Goal: Information Seeking & Learning: Learn about a topic

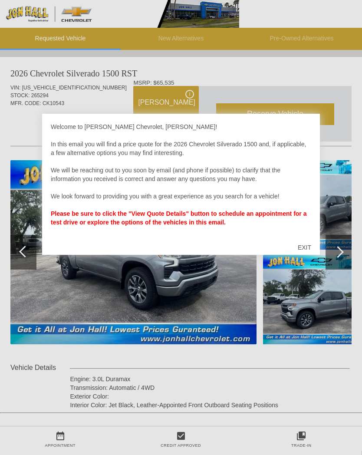
click at [303, 252] on div "EXIT" at bounding box center [304, 247] width 31 height 26
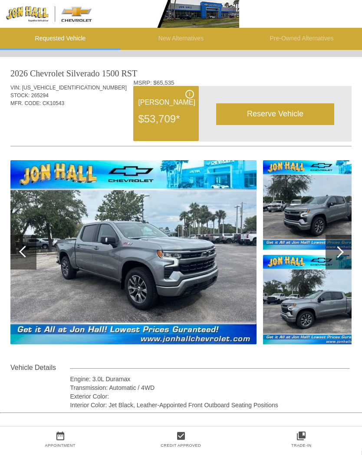
click at [311, 213] on img at bounding box center [322, 204] width 119 height 89
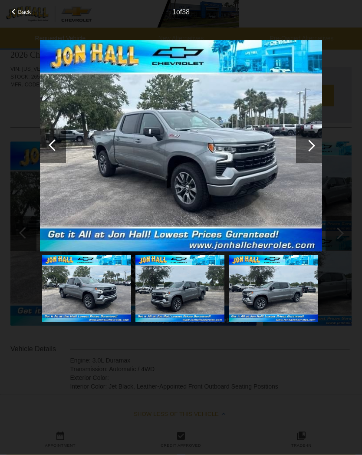
scroll to position [19, 0]
click at [279, 293] on img at bounding box center [273, 288] width 89 height 67
click at [192, 293] on img at bounding box center [179, 288] width 89 height 67
click at [195, 286] on img at bounding box center [179, 288] width 89 height 67
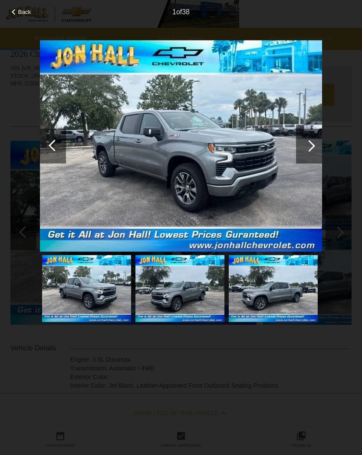
click at [301, 160] on div at bounding box center [309, 145] width 26 height 35
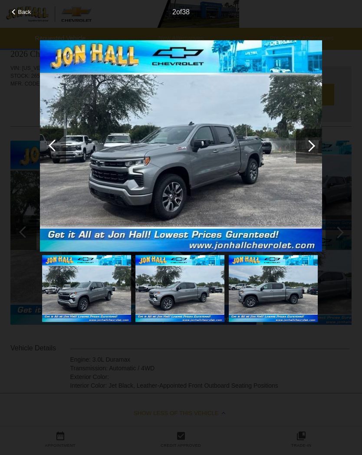
click at [316, 149] on div at bounding box center [309, 145] width 26 height 35
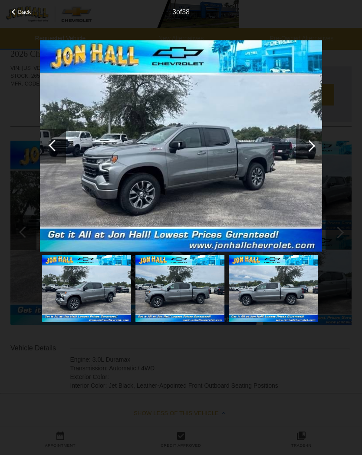
click at [313, 149] on div at bounding box center [309, 145] width 26 height 35
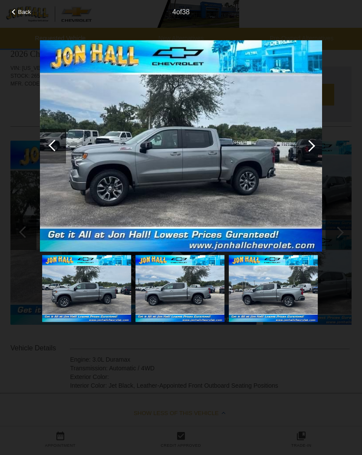
click at [314, 150] on div at bounding box center [309, 145] width 26 height 35
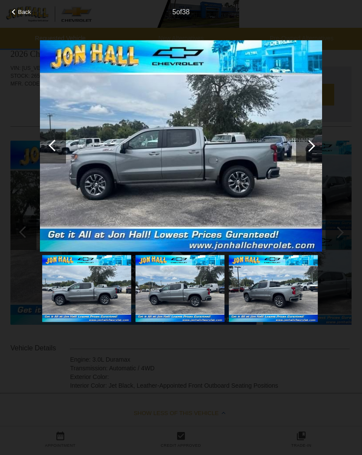
click at [312, 152] on div at bounding box center [309, 145] width 26 height 35
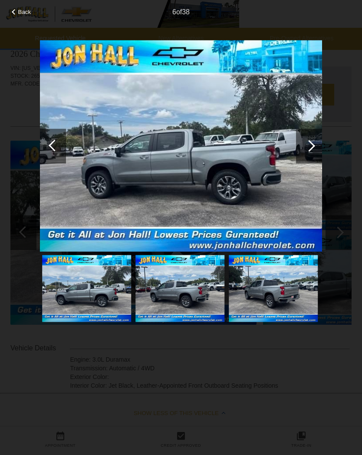
click at [320, 149] on div at bounding box center [309, 145] width 26 height 35
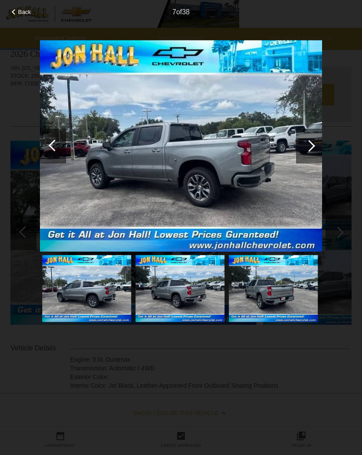
click at [315, 151] on div at bounding box center [309, 145] width 26 height 35
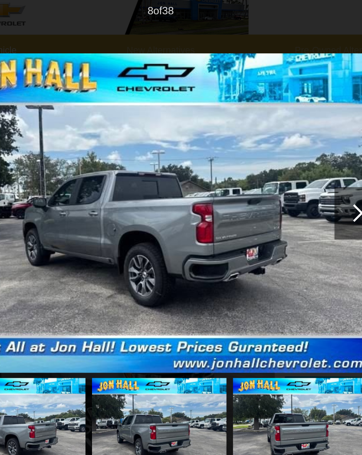
scroll to position [0, 0]
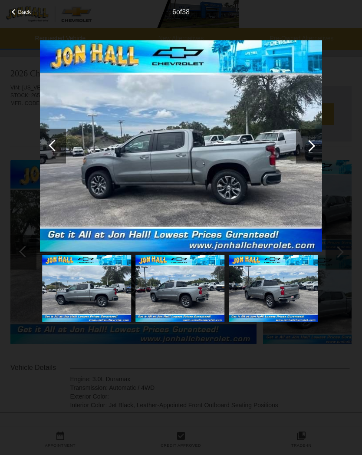
click at [308, 150] on div at bounding box center [309, 146] width 12 height 12
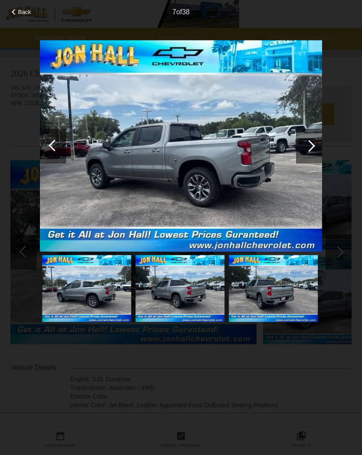
click at [320, 143] on div at bounding box center [309, 145] width 26 height 35
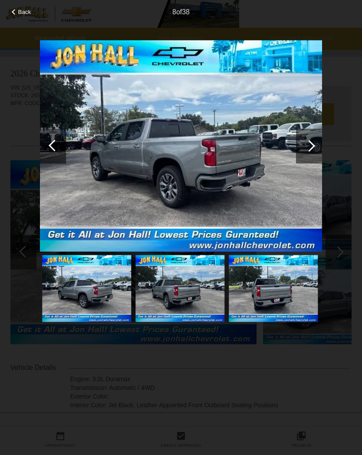
click at [321, 147] on div at bounding box center [309, 145] width 26 height 35
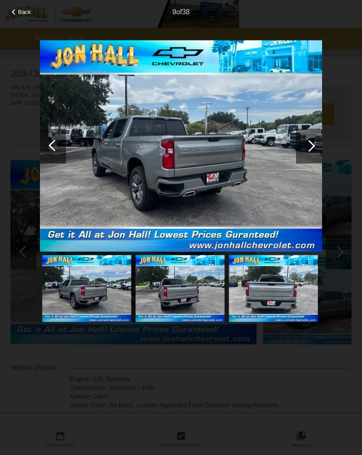
click at [317, 146] on div at bounding box center [309, 145] width 26 height 35
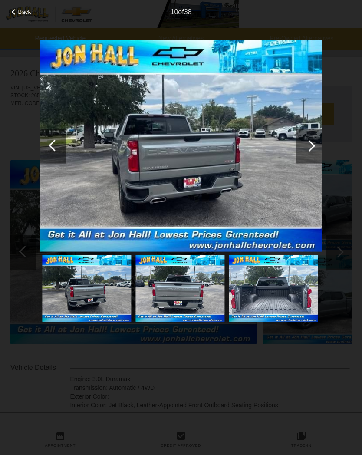
click at [314, 150] on div at bounding box center [309, 145] width 26 height 35
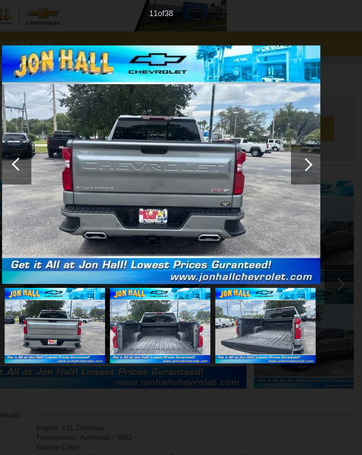
click at [296, 150] on div at bounding box center [309, 145] width 26 height 35
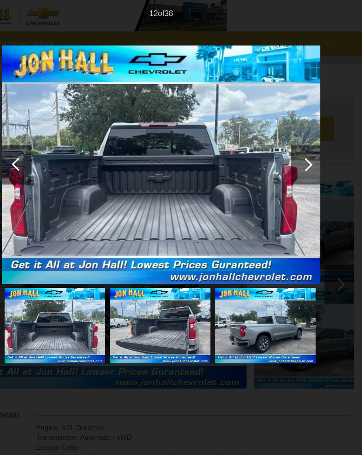
click at [296, 149] on div at bounding box center [309, 145] width 26 height 35
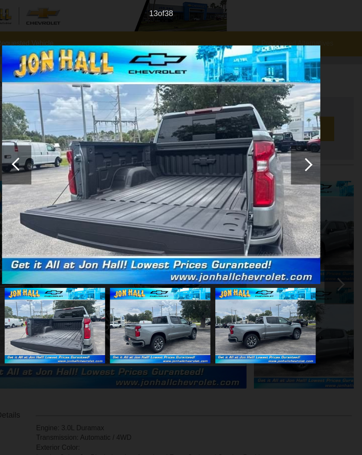
click at [296, 147] on div at bounding box center [309, 145] width 26 height 35
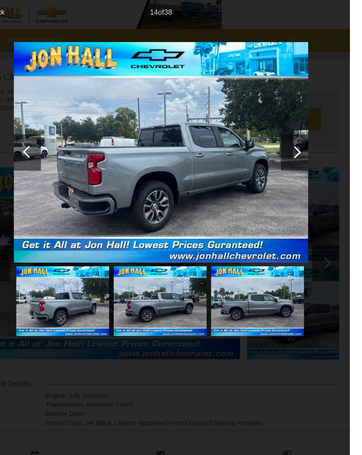
scroll to position [0, 1]
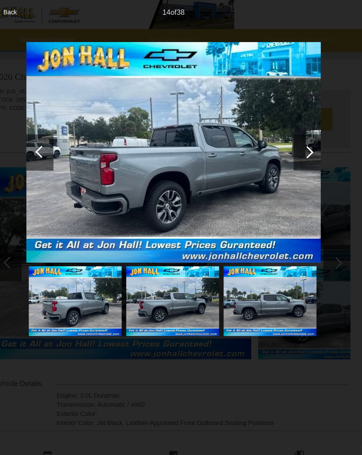
click at [301, 149] on div at bounding box center [309, 145] width 26 height 35
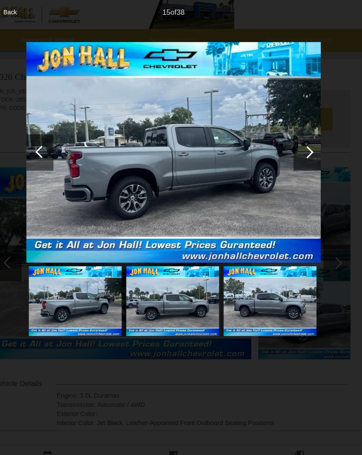
click at [304, 144] on div at bounding box center [309, 145] width 26 height 35
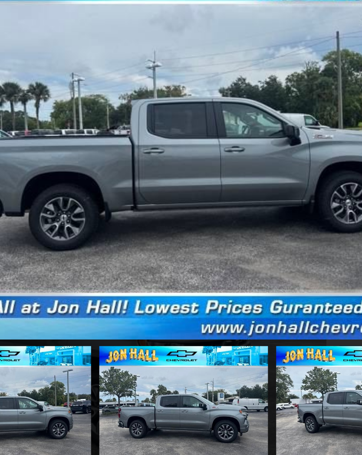
scroll to position [0, 0]
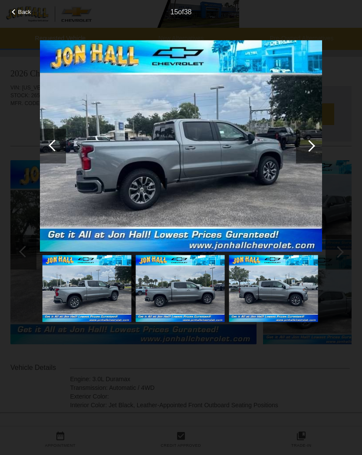
click at [313, 144] on div at bounding box center [309, 145] width 26 height 35
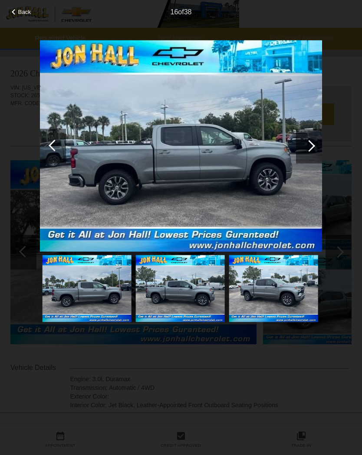
click at [320, 146] on div at bounding box center [309, 145] width 26 height 35
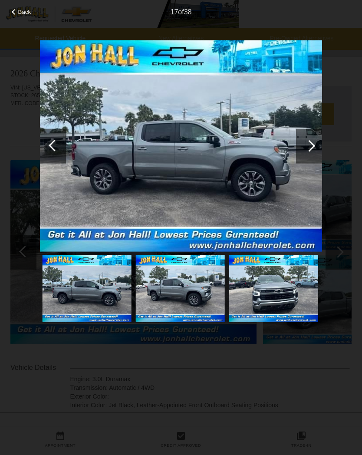
click at [315, 150] on div at bounding box center [309, 145] width 26 height 35
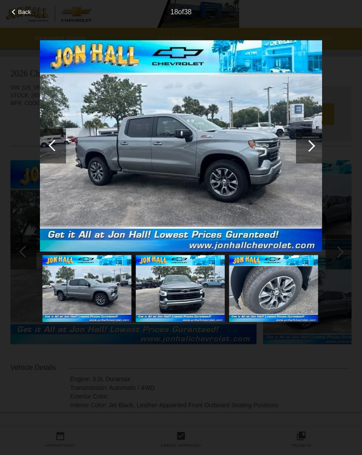
click at [316, 146] on div at bounding box center [309, 145] width 26 height 35
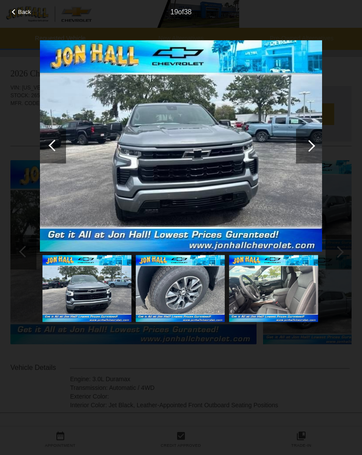
click at [313, 146] on div at bounding box center [309, 146] width 12 height 12
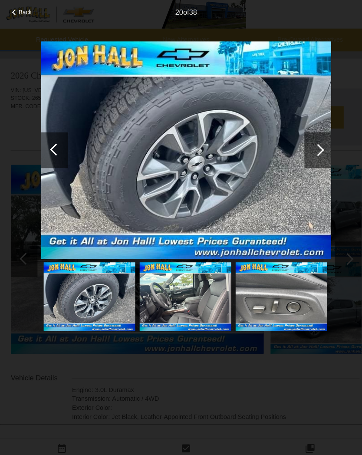
click at [313, 148] on div at bounding box center [309, 145] width 26 height 35
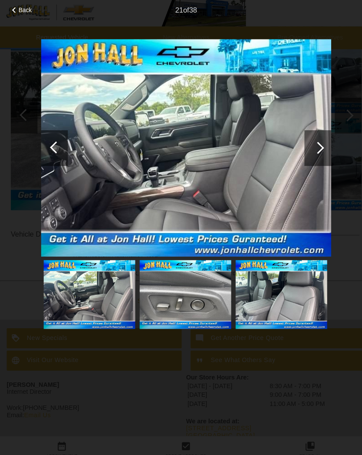
scroll to position [145, 0]
click at [312, 141] on div at bounding box center [309, 146] width 12 height 12
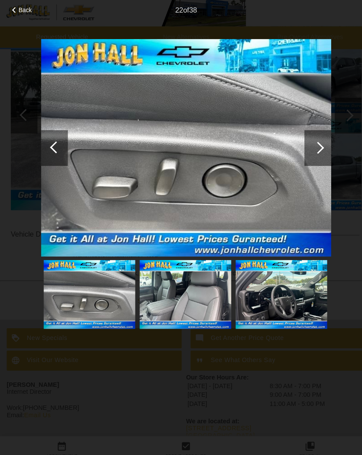
click at [309, 149] on div at bounding box center [309, 146] width 12 height 12
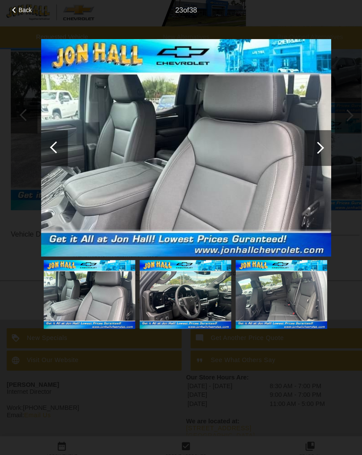
click at [306, 147] on div at bounding box center [309, 145] width 26 height 35
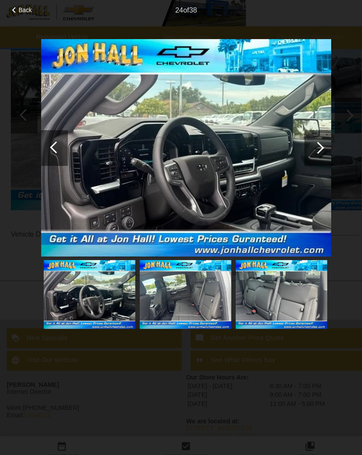
click at [312, 146] on div at bounding box center [309, 146] width 12 height 12
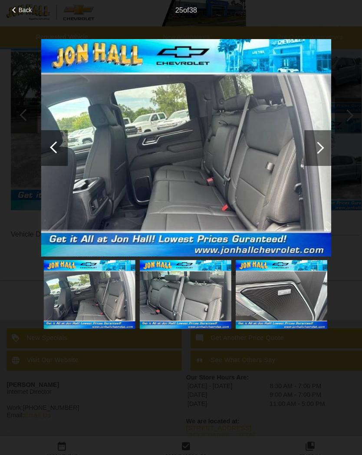
click at [311, 141] on div at bounding box center [309, 146] width 12 height 12
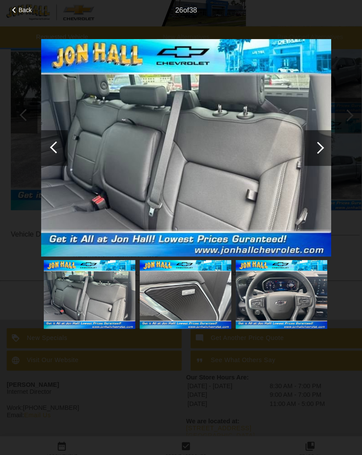
click at [311, 145] on div at bounding box center [309, 146] width 12 height 12
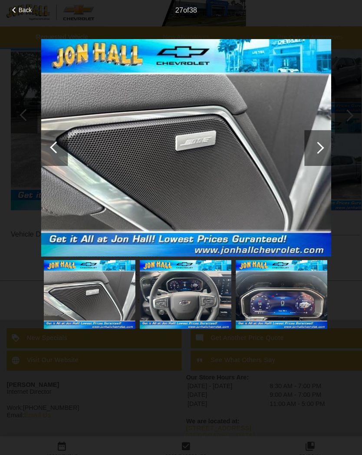
click at [308, 141] on div at bounding box center [309, 146] width 12 height 12
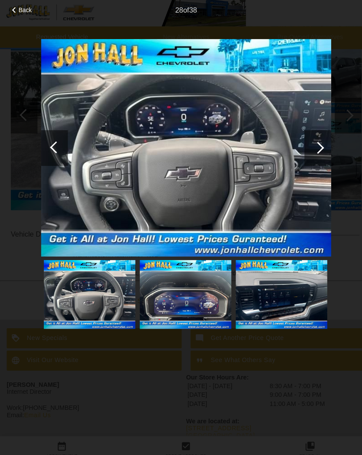
click at [313, 144] on div at bounding box center [309, 146] width 12 height 12
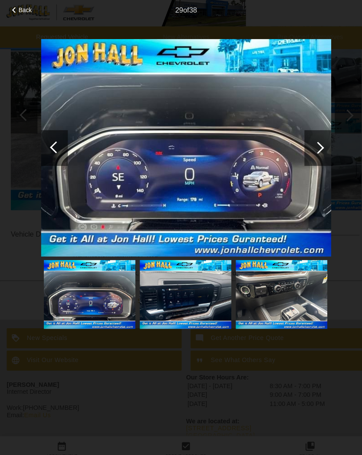
click at [313, 147] on div at bounding box center [309, 145] width 26 height 35
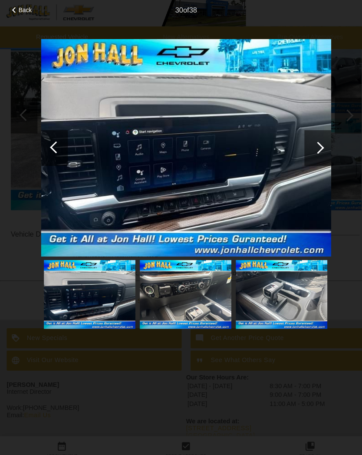
click at [314, 143] on div at bounding box center [309, 146] width 12 height 12
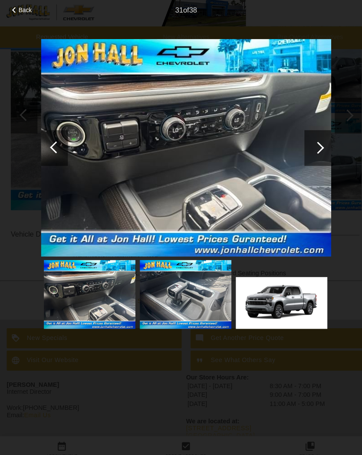
click at [54, 140] on div at bounding box center [55, 145] width 12 height 12
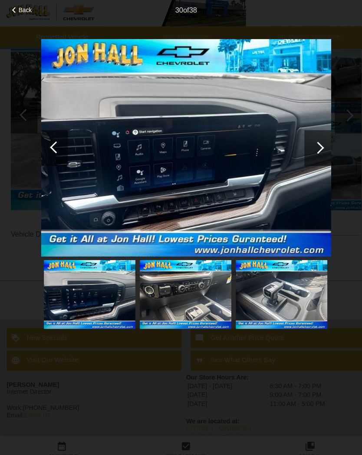
click at [310, 150] on div at bounding box center [309, 145] width 26 height 35
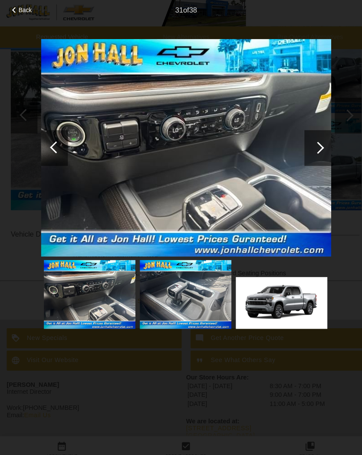
click at [312, 143] on div at bounding box center [309, 146] width 12 height 12
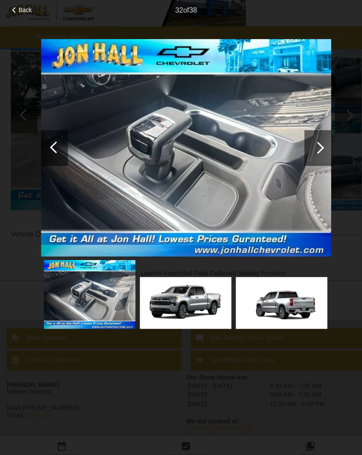
click at [307, 146] on div at bounding box center [309, 146] width 12 height 12
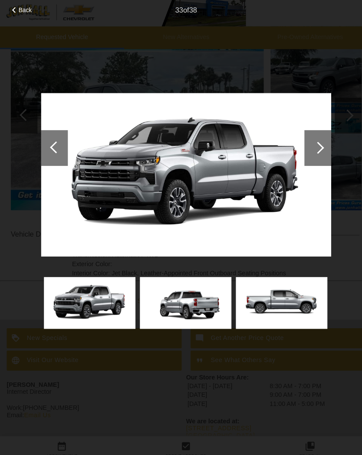
click at [313, 143] on div at bounding box center [309, 146] width 12 height 12
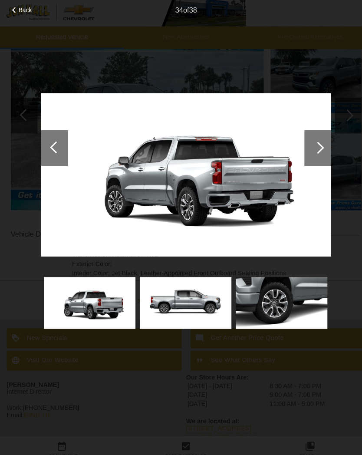
click at [307, 149] on div at bounding box center [309, 145] width 26 height 35
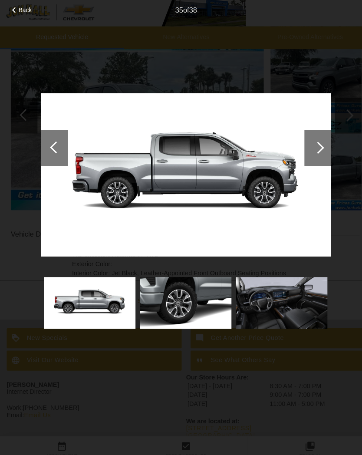
click at [312, 144] on div at bounding box center [309, 146] width 12 height 12
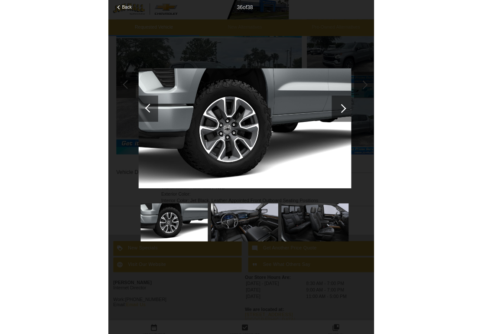
scroll to position [143, 0]
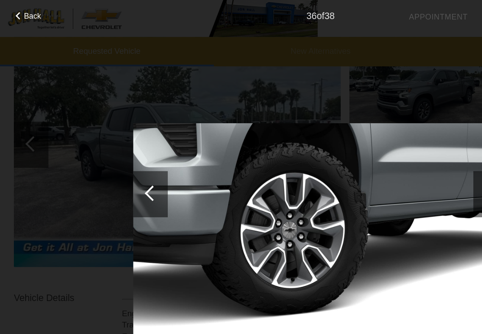
click at [118, 142] on div at bounding box center [115, 145] width 12 height 12
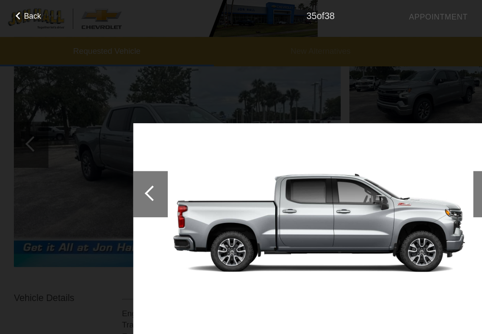
click at [115, 139] on div at bounding box center [113, 145] width 26 height 35
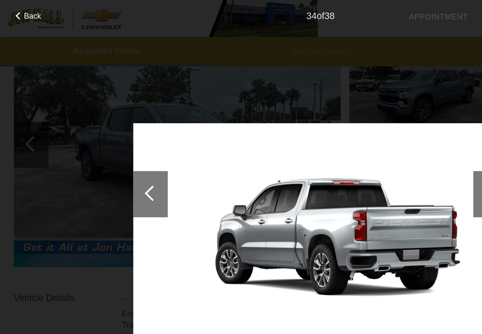
click at [117, 146] on div at bounding box center [115, 145] width 12 height 12
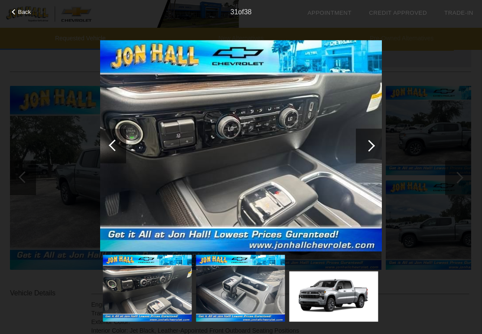
scroll to position [74, 1]
click at [361, 148] on div at bounding box center [369, 145] width 26 height 35
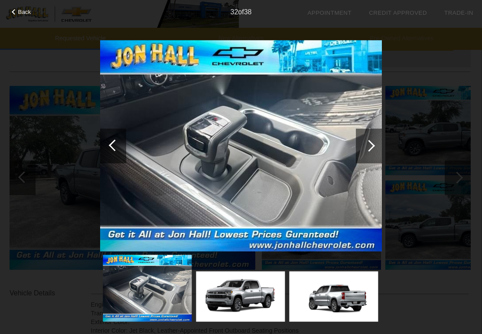
click at [361, 137] on div at bounding box center [369, 145] width 26 height 35
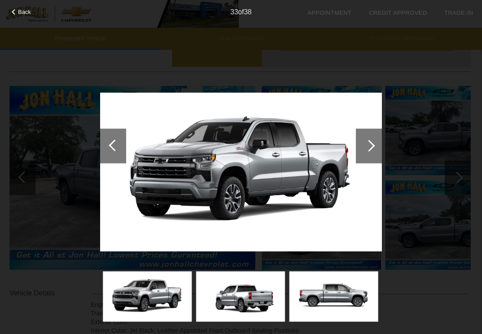
click at [361, 142] on div at bounding box center [369, 145] width 26 height 35
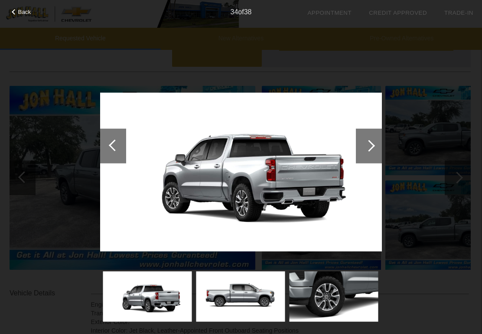
click at [361, 144] on div at bounding box center [369, 145] width 26 height 35
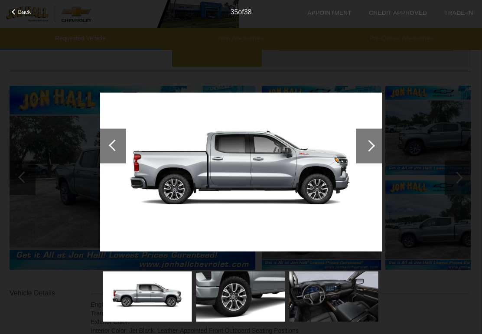
click at [361, 145] on div at bounding box center [369, 145] width 26 height 35
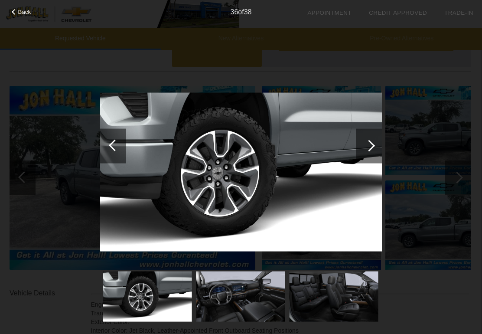
click at [361, 144] on div at bounding box center [369, 145] width 26 height 35
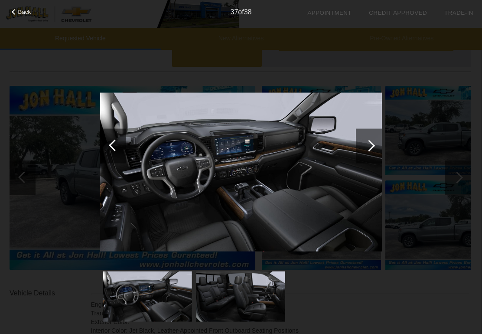
click at [361, 146] on div at bounding box center [369, 146] width 12 height 12
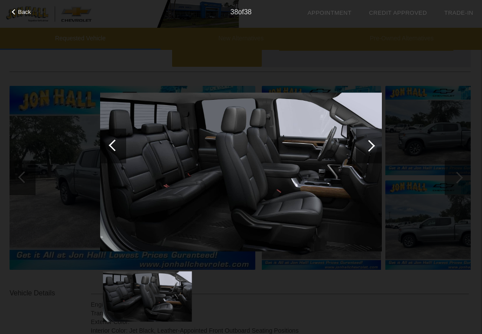
click at [361, 147] on div at bounding box center [369, 145] width 26 height 35
click at [361, 141] on div at bounding box center [369, 145] width 26 height 35
click at [361, 154] on div at bounding box center [369, 145] width 26 height 35
click at [361, 153] on div at bounding box center [369, 145] width 26 height 35
click at [361, 150] on div at bounding box center [369, 145] width 26 height 35
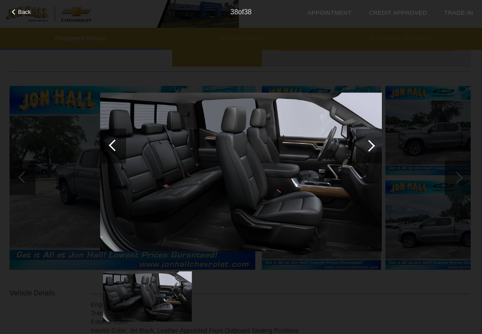
click at [121, 142] on div at bounding box center [113, 145] width 26 height 35
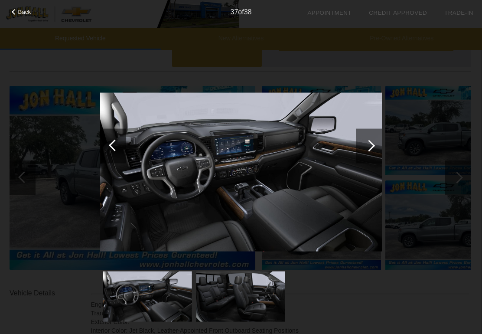
click at [111, 143] on div at bounding box center [113, 145] width 26 height 35
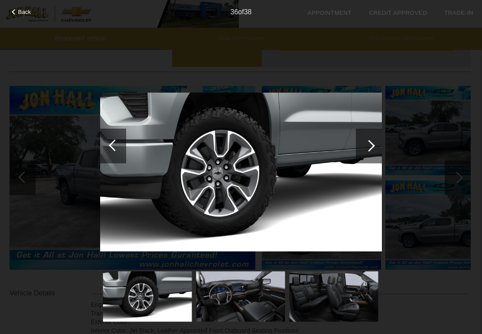
click at [109, 143] on div at bounding box center [113, 145] width 26 height 35
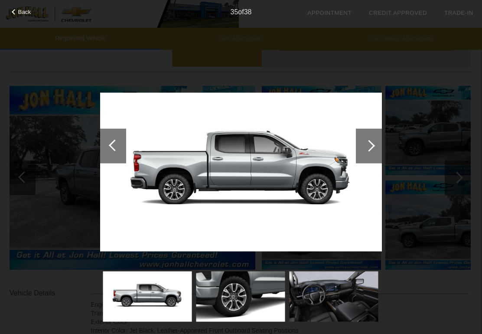
click at [112, 142] on div at bounding box center [113, 145] width 26 height 35
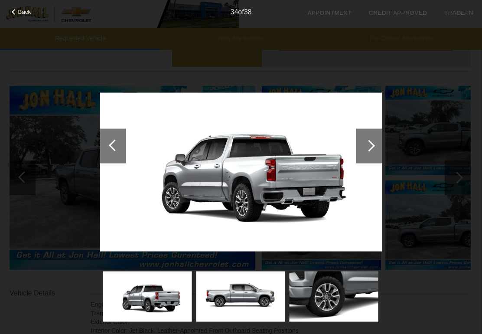
click at [113, 144] on div at bounding box center [115, 145] width 12 height 12
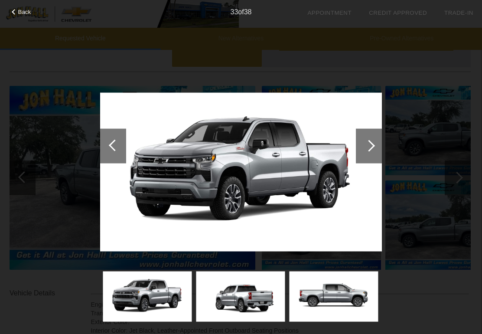
click at [113, 145] on div at bounding box center [115, 145] width 12 height 12
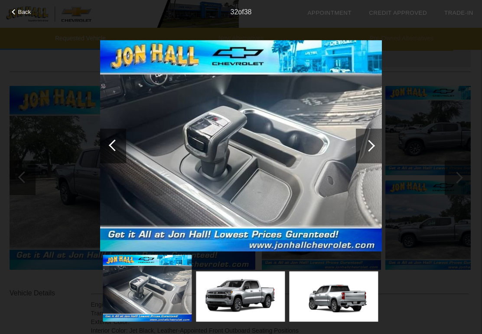
click at [111, 144] on div at bounding box center [115, 145] width 12 height 12
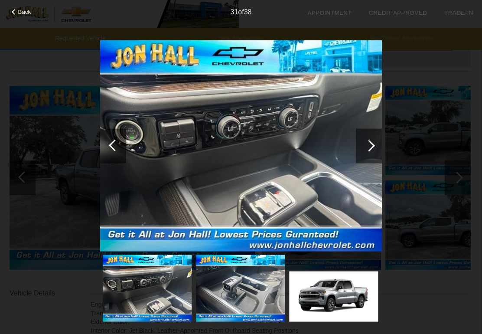
click at [109, 142] on div at bounding box center [113, 145] width 26 height 35
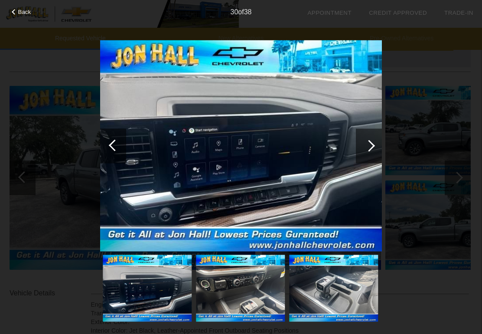
click at [112, 146] on div at bounding box center [115, 145] width 12 height 12
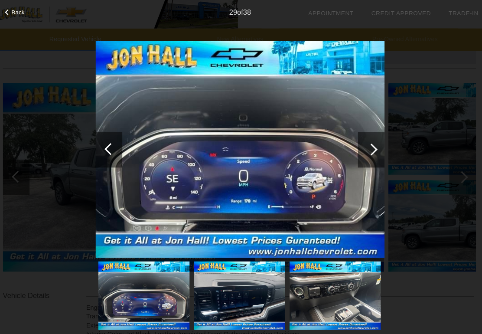
scroll to position [79, 1]
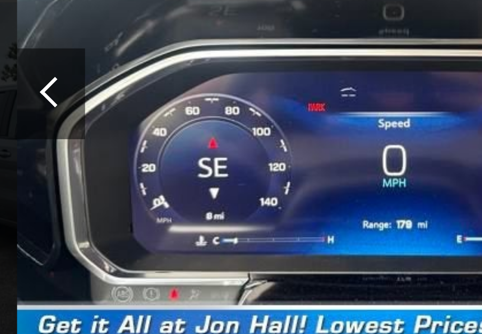
click at [109, 139] on div at bounding box center [115, 145] width 12 height 12
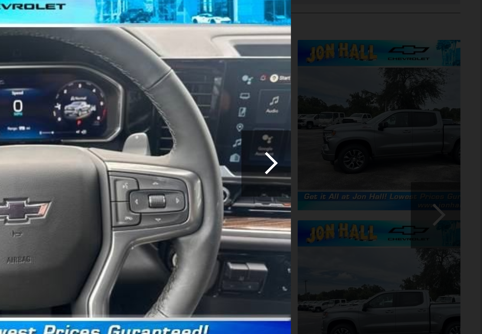
click at [356, 128] on div at bounding box center [369, 145] width 26 height 35
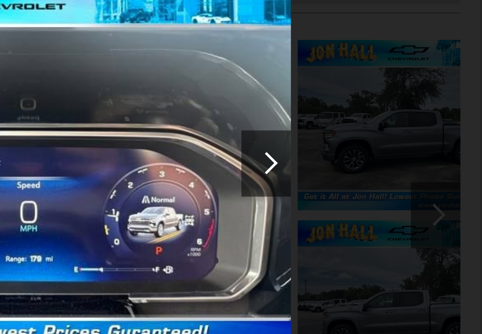
click at [356, 128] on div at bounding box center [369, 145] width 26 height 35
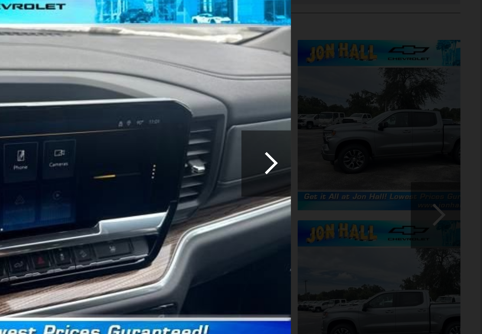
click at [356, 128] on div at bounding box center [369, 145] width 26 height 35
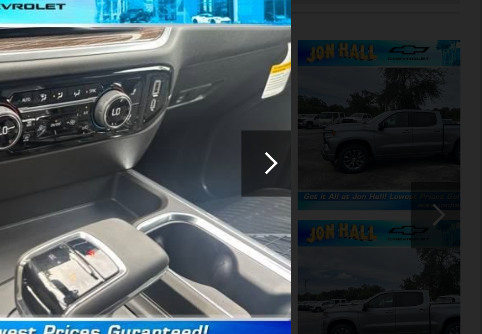
click at [356, 128] on div at bounding box center [369, 145] width 26 height 35
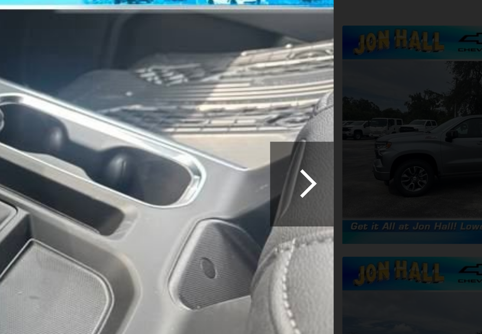
click at [361, 140] on div at bounding box center [369, 146] width 12 height 12
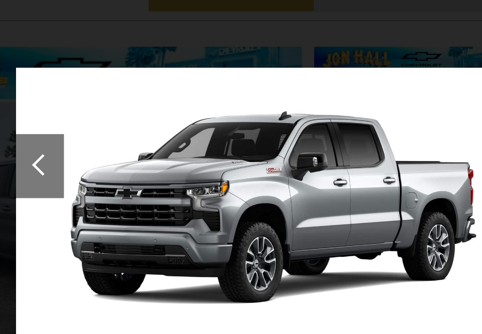
click at [100, 128] on div at bounding box center [113, 145] width 26 height 35
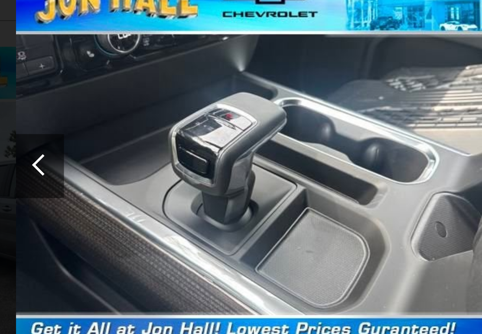
click at [109, 139] on div at bounding box center [115, 145] width 12 height 12
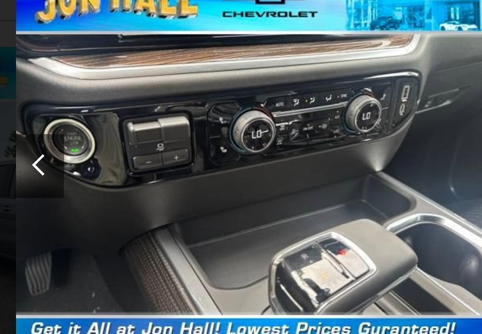
click at [109, 139] on div at bounding box center [115, 145] width 12 height 12
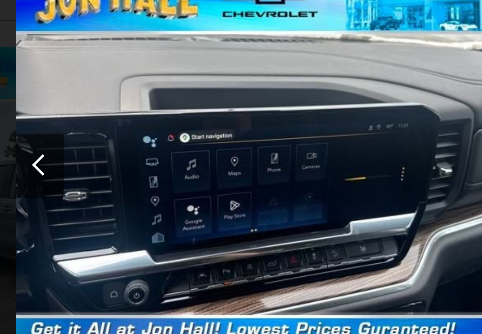
click at [109, 139] on div at bounding box center [115, 145] width 12 height 12
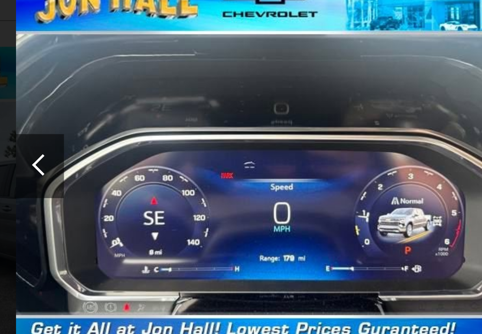
click at [109, 139] on div at bounding box center [115, 145] width 12 height 12
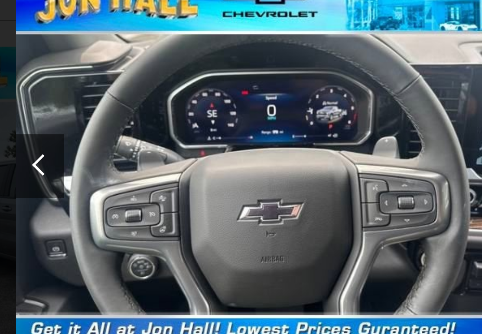
click at [100, 128] on div at bounding box center [113, 145] width 26 height 35
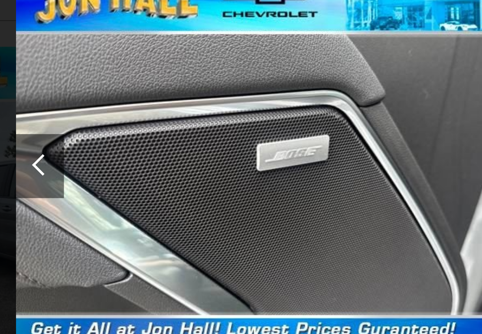
click at [100, 128] on div at bounding box center [113, 145] width 26 height 35
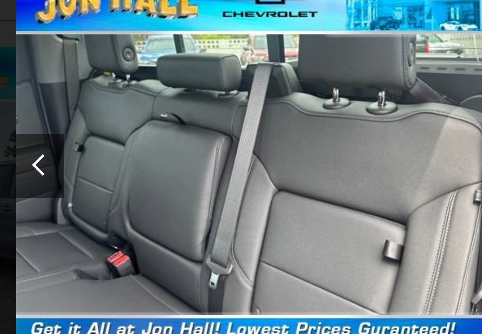
click at [109, 139] on div at bounding box center [115, 145] width 12 height 12
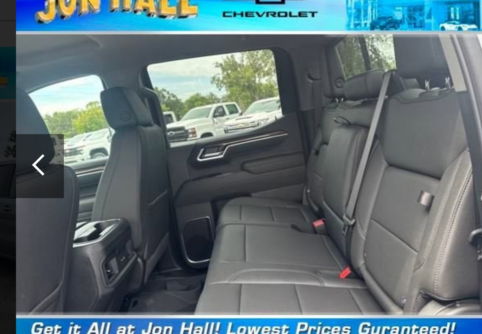
click at [109, 139] on div at bounding box center [115, 145] width 12 height 12
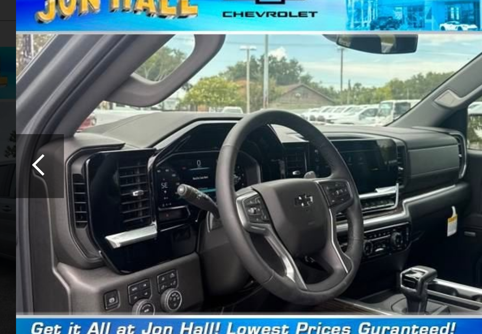
click at [109, 139] on div at bounding box center [115, 145] width 12 height 12
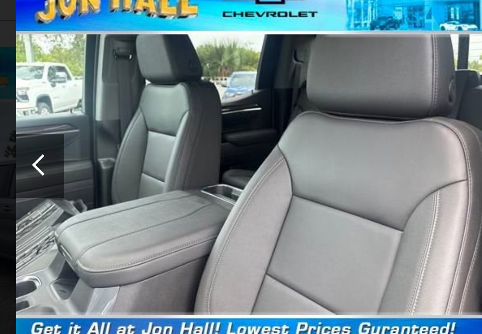
click at [109, 139] on div at bounding box center [115, 145] width 12 height 12
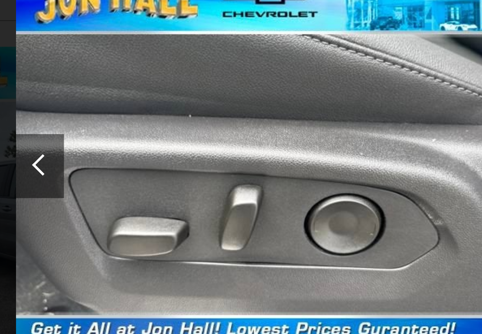
click at [109, 139] on div at bounding box center [115, 145] width 12 height 12
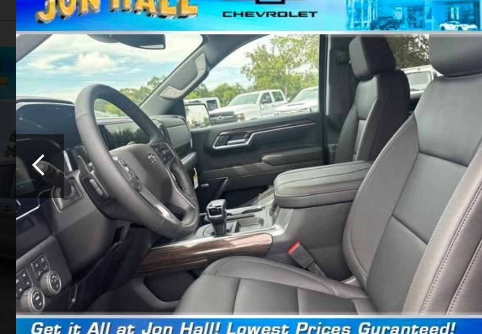
click at [109, 139] on div at bounding box center [115, 145] width 12 height 12
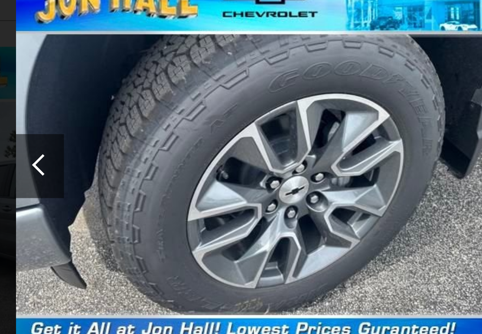
click at [109, 139] on div at bounding box center [115, 145] width 12 height 12
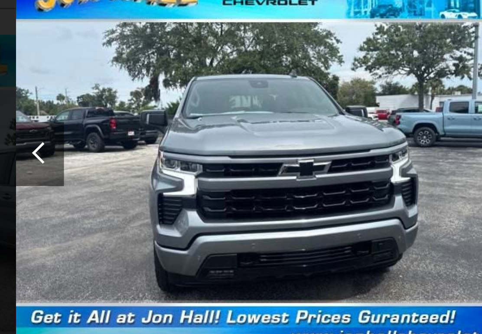
click at [144, 129] on img at bounding box center [241, 146] width 282 height 212
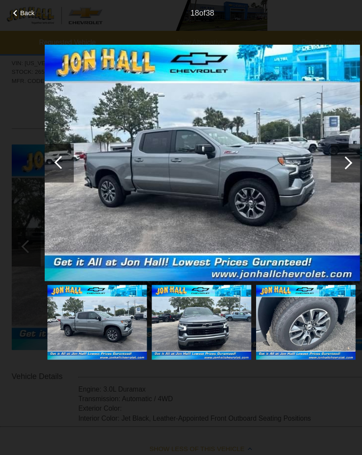
scroll to position [0, 0]
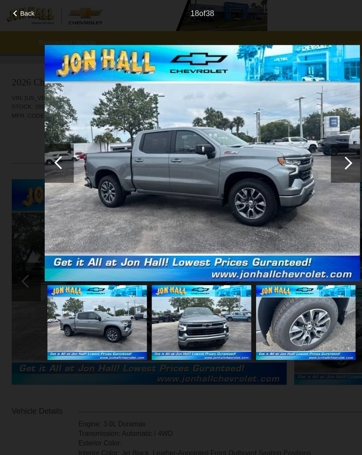
click at [311, 139] on div at bounding box center [309, 145] width 26 height 35
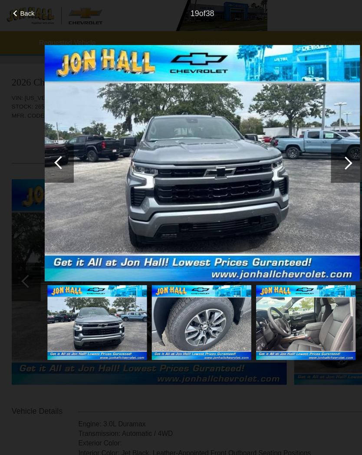
click at [307, 144] on div at bounding box center [309, 146] width 12 height 12
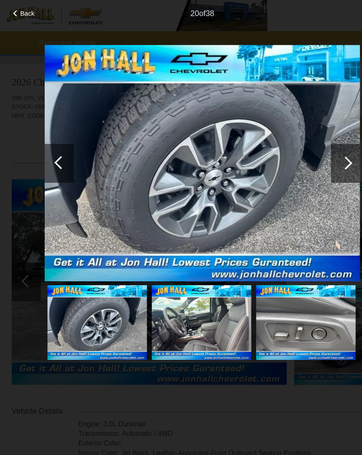
click at [310, 146] on div at bounding box center [309, 146] width 12 height 12
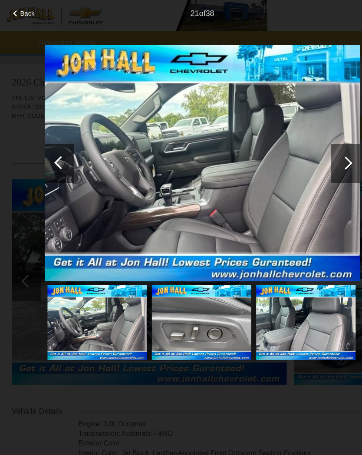
click at [309, 145] on div at bounding box center [309, 146] width 12 height 12
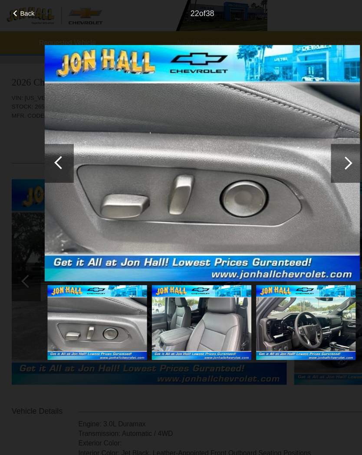
click at [307, 143] on div at bounding box center [309, 146] width 12 height 12
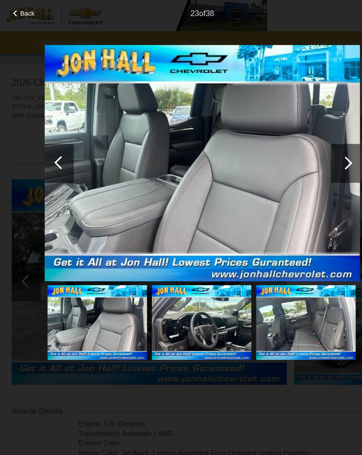
click at [309, 145] on div at bounding box center [309, 146] width 12 height 12
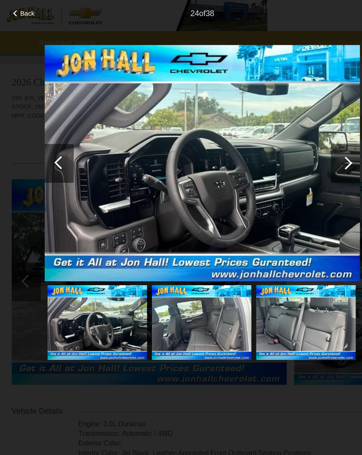
click at [313, 144] on div at bounding box center [309, 145] width 26 height 35
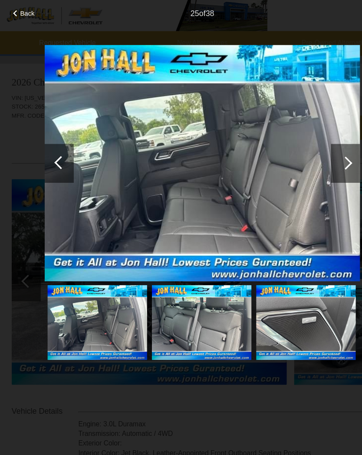
click at [310, 145] on div at bounding box center [309, 146] width 12 height 12
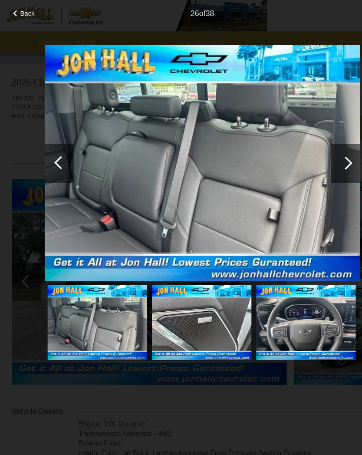
click at [307, 145] on div at bounding box center [309, 146] width 12 height 12
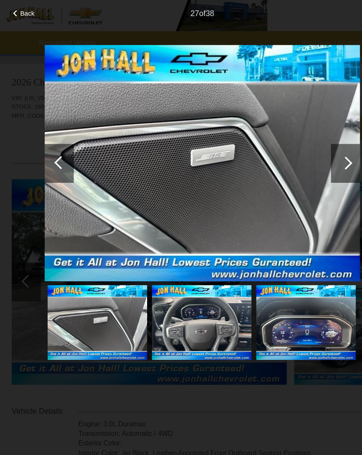
click at [308, 146] on div at bounding box center [309, 146] width 12 height 12
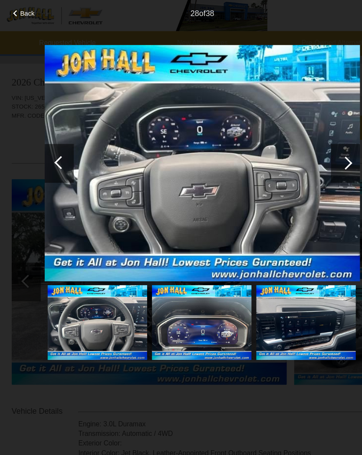
click at [311, 143] on div at bounding box center [309, 146] width 12 height 12
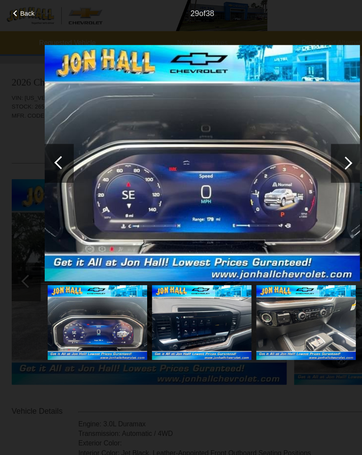
click at [311, 142] on div at bounding box center [309, 145] width 26 height 35
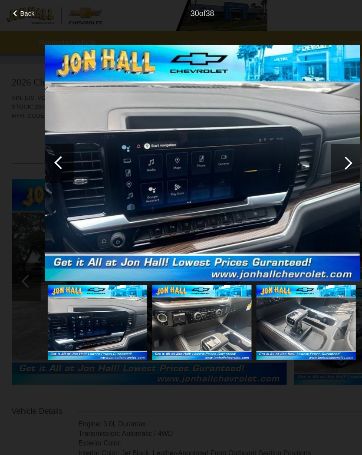
click at [310, 148] on div at bounding box center [309, 146] width 12 height 12
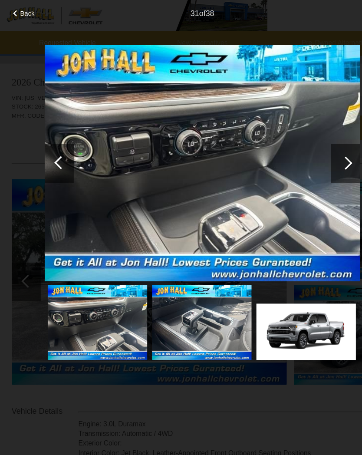
click at [312, 147] on div at bounding box center [309, 146] width 12 height 12
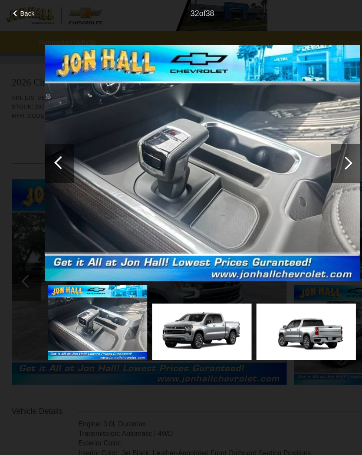
click at [308, 149] on div at bounding box center [309, 146] width 12 height 12
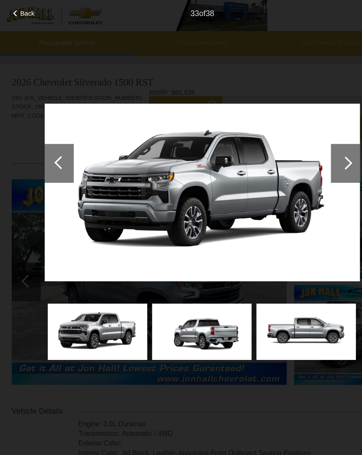
click at [311, 154] on div at bounding box center [309, 145] width 26 height 35
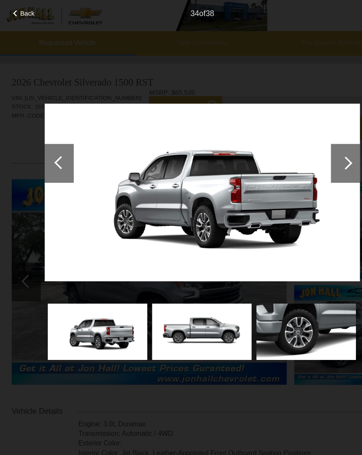
click at [22, 11] on span "Back" at bounding box center [24, 12] width 13 height 7
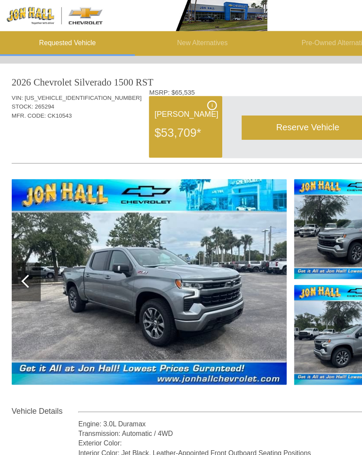
click at [190, 95] on span "i" at bounding box center [189, 94] width 1 height 6
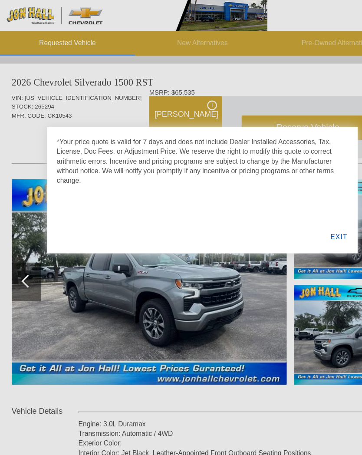
click at [301, 207] on div "EXIT" at bounding box center [302, 211] width 33 height 29
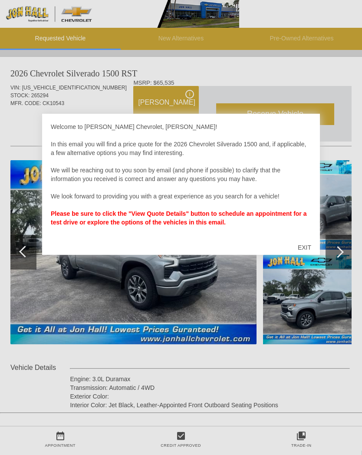
click at [305, 253] on div "EXIT" at bounding box center [304, 247] width 31 height 26
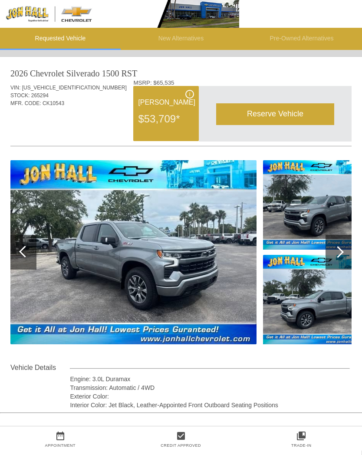
click at [193, 95] on div "i" at bounding box center [189, 94] width 9 height 9
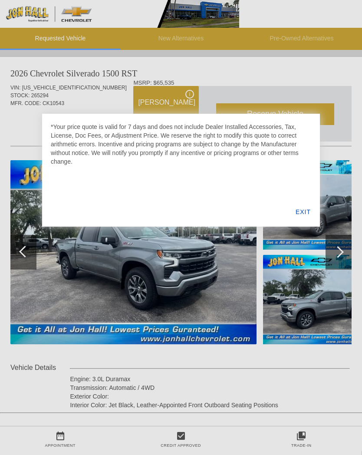
click at [304, 216] on div "EXIT" at bounding box center [302, 211] width 33 height 29
